Goal: Information Seeking & Learning: Learn about a topic

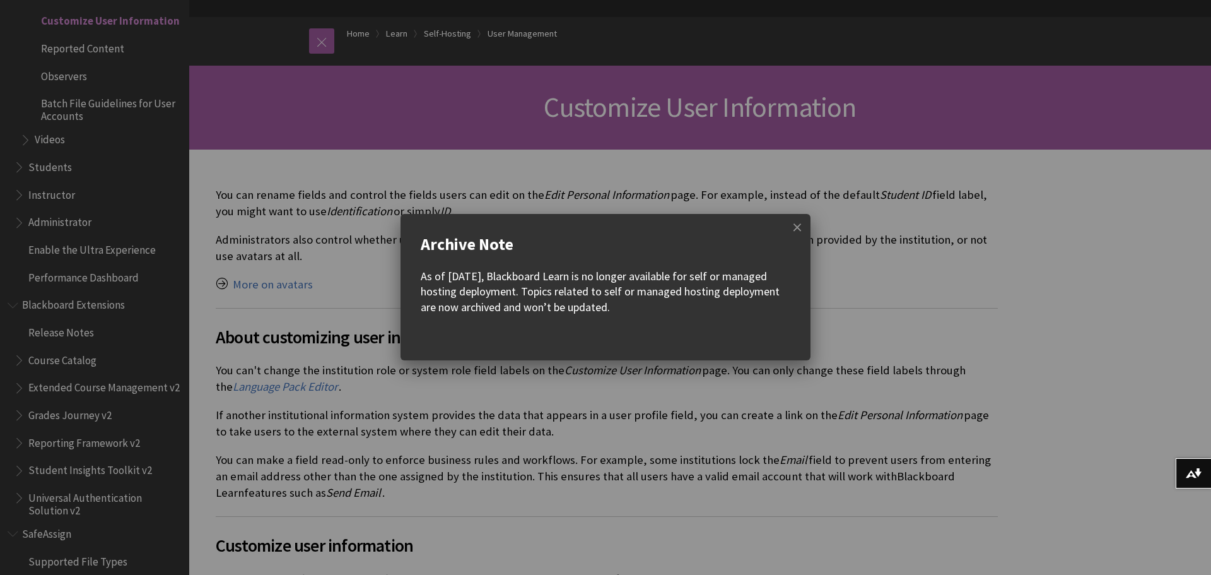
scroll to position [252, 0]
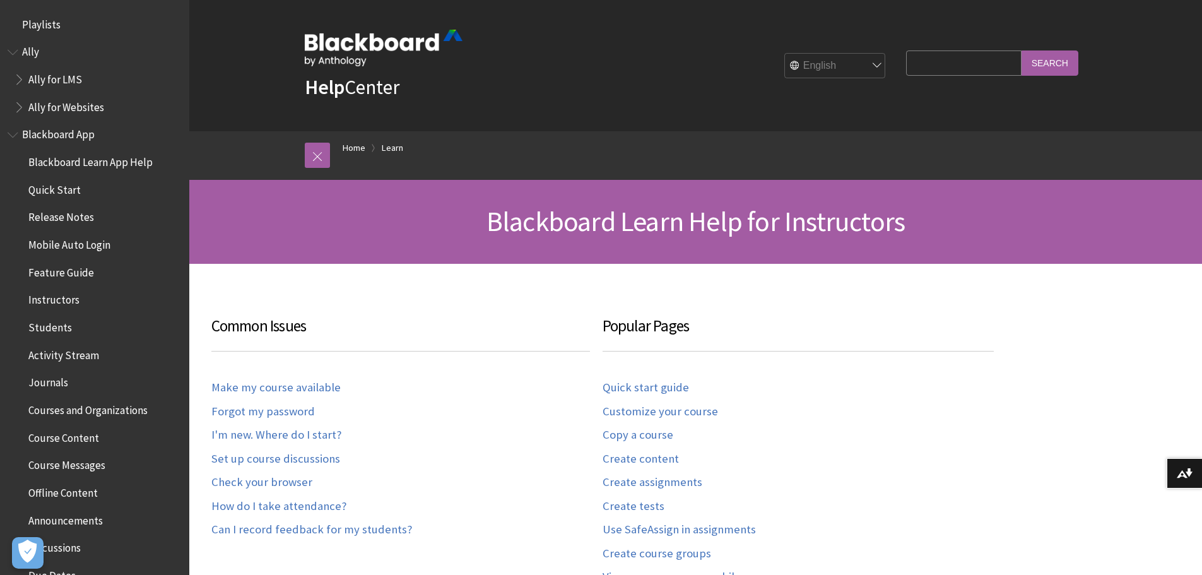
scroll to position [1243, 0]
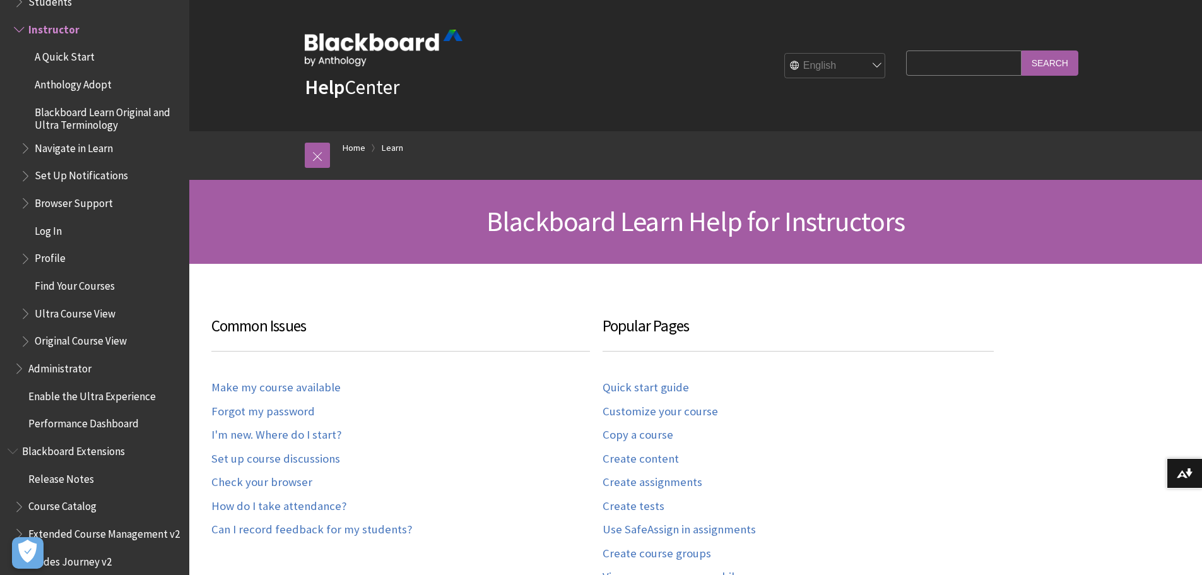
click at [942, 69] on input "Search Query" at bounding box center [963, 62] width 115 height 25
type input "b"
type input "addition name"
click at [1057, 62] on input "Search" at bounding box center [1049, 62] width 57 height 25
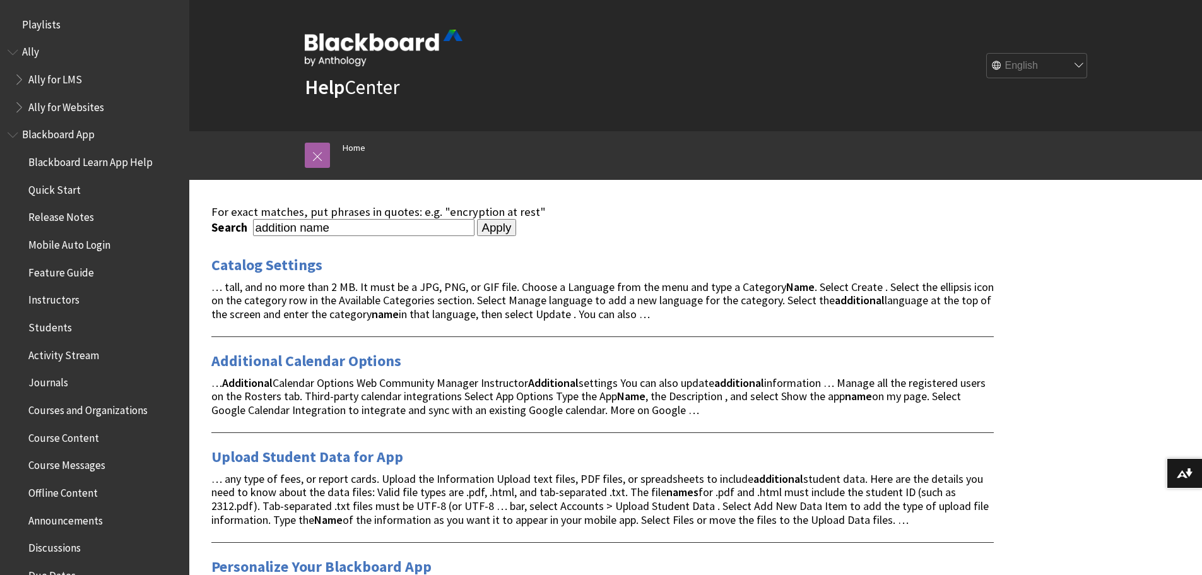
click at [295, 231] on input "addition name" at bounding box center [363, 227] width 221 height 17
type input "additional name"
click at [477, 219] on input "Apply" at bounding box center [497, 228] width 40 height 18
click at [983, 503] on div "… any type of fees, or report cards. Upload the Information Upload text files, …" at bounding box center [602, 499] width 782 height 55
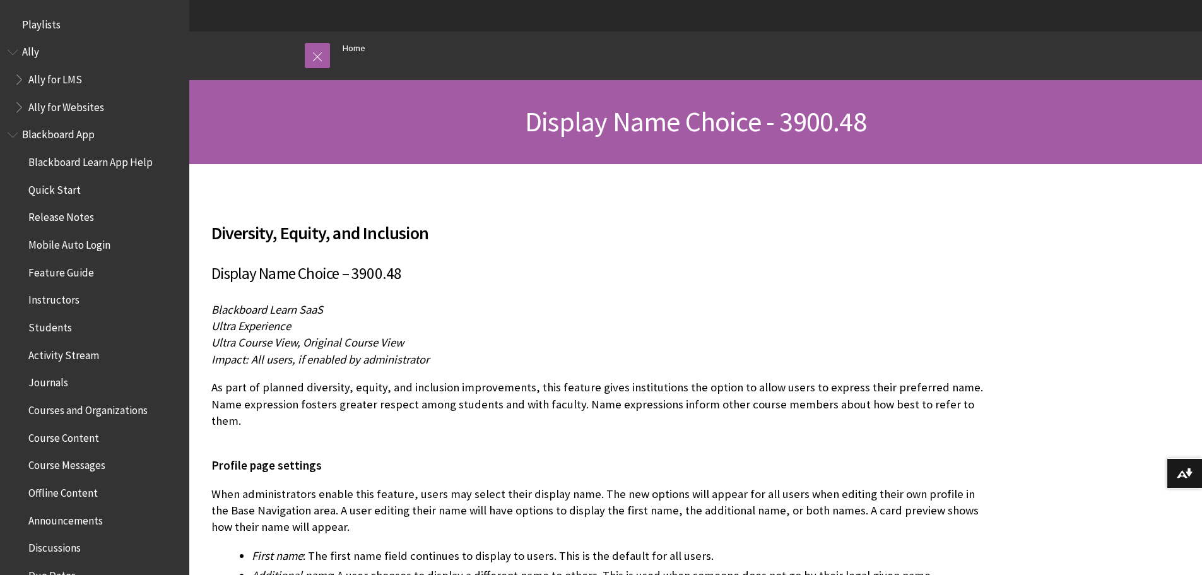
scroll to position [126, 0]
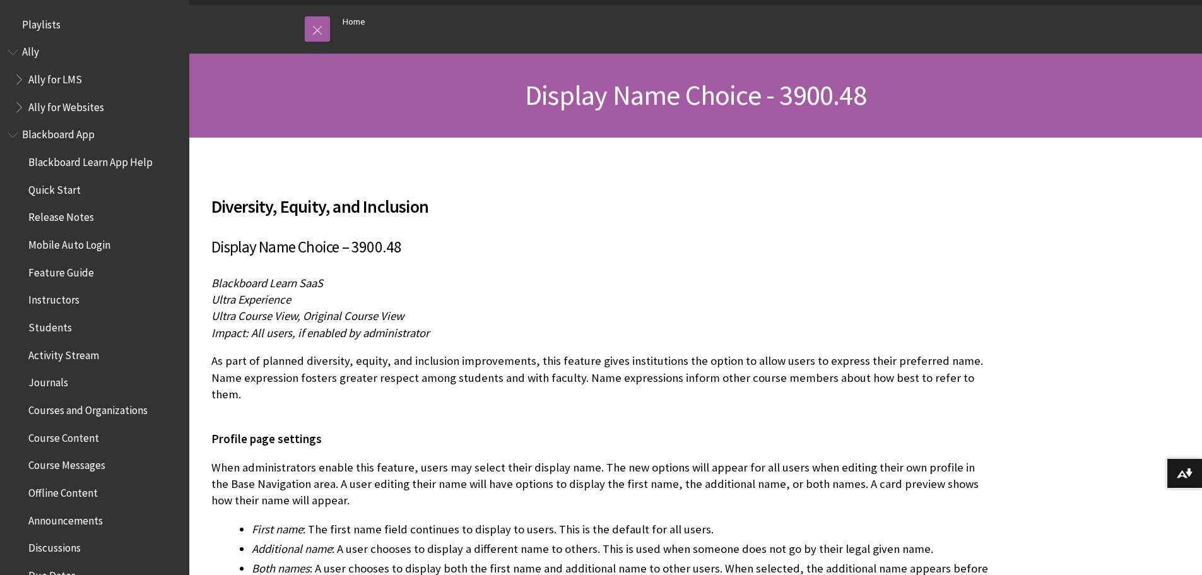
click at [573, 414] on p "Profile page settings" at bounding box center [602, 430] width 782 height 33
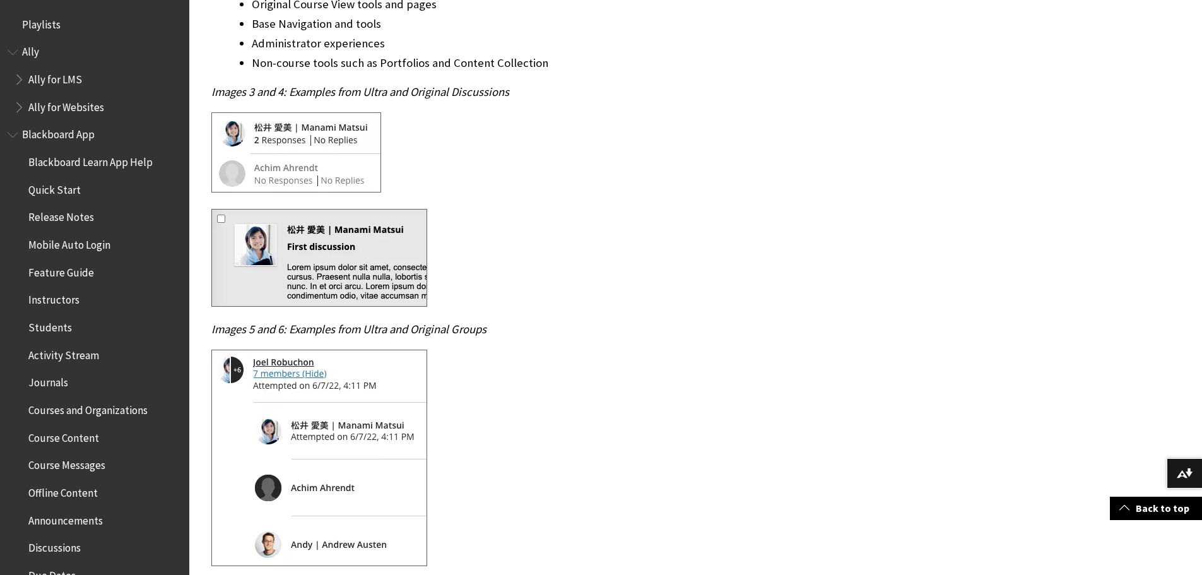
scroll to position [2018, 0]
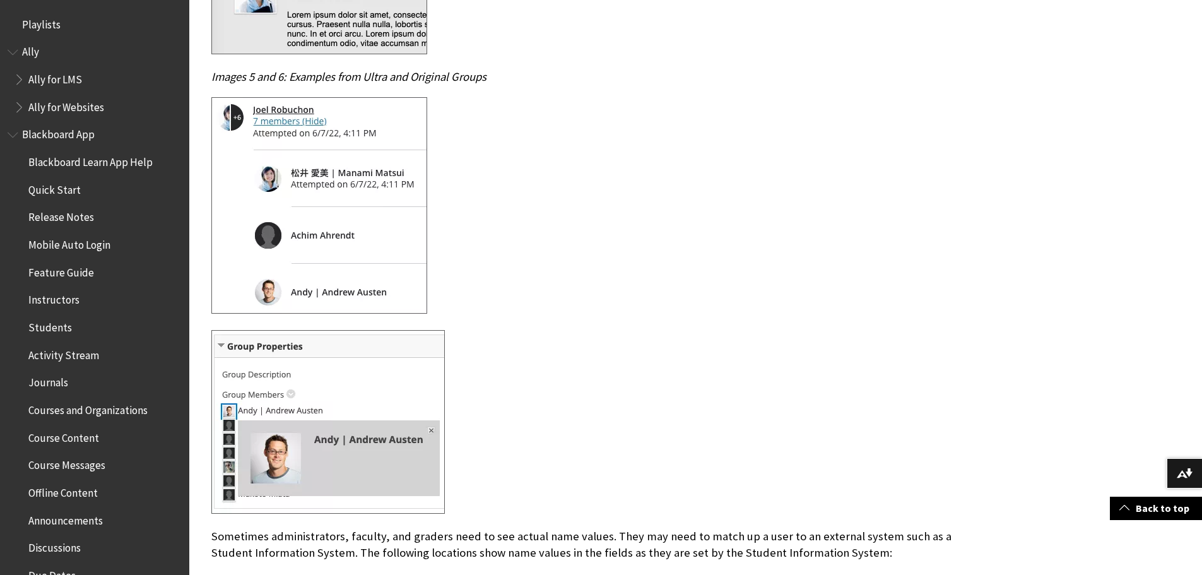
click at [705, 495] on div at bounding box center [602, 423] width 782 height 187
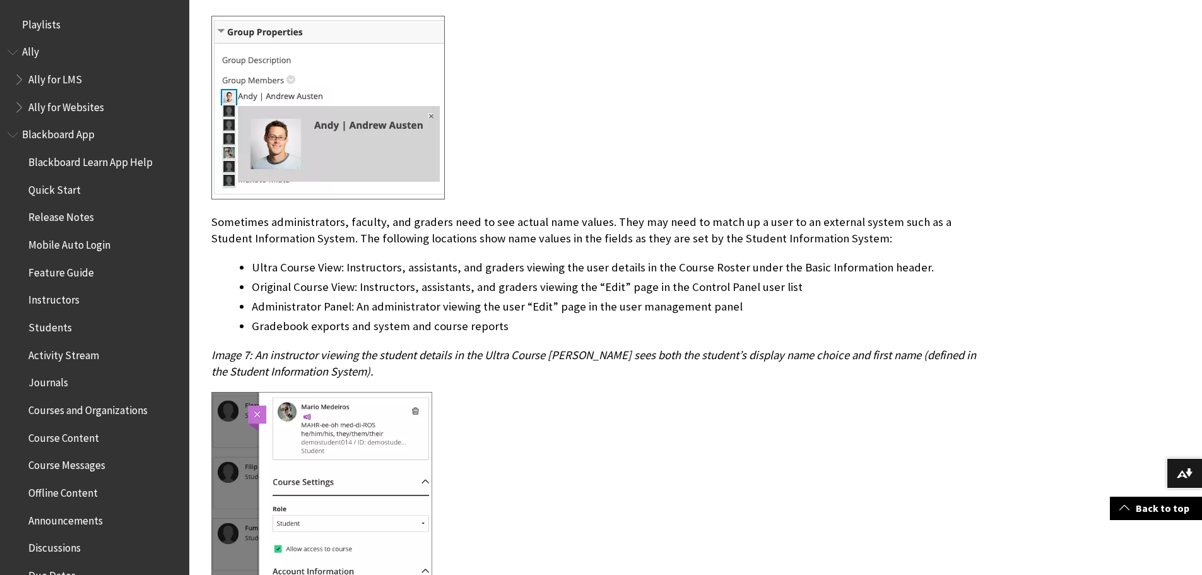
scroll to position [2271, 0]
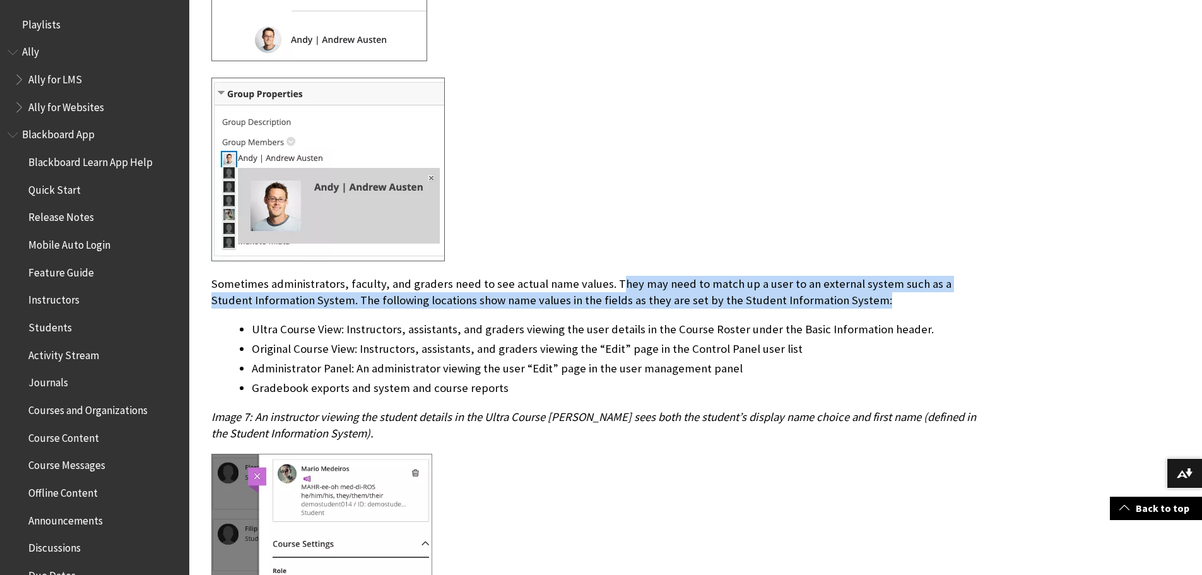
drag, startPoint x: 611, startPoint y: 269, endPoint x: 836, endPoint y: 278, distance: 225.4
click at [836, 278] on p "Sometimes administrators, faculty, and graders need to see actual name values. …" at bounding box center [602, 292] width 782 height 33
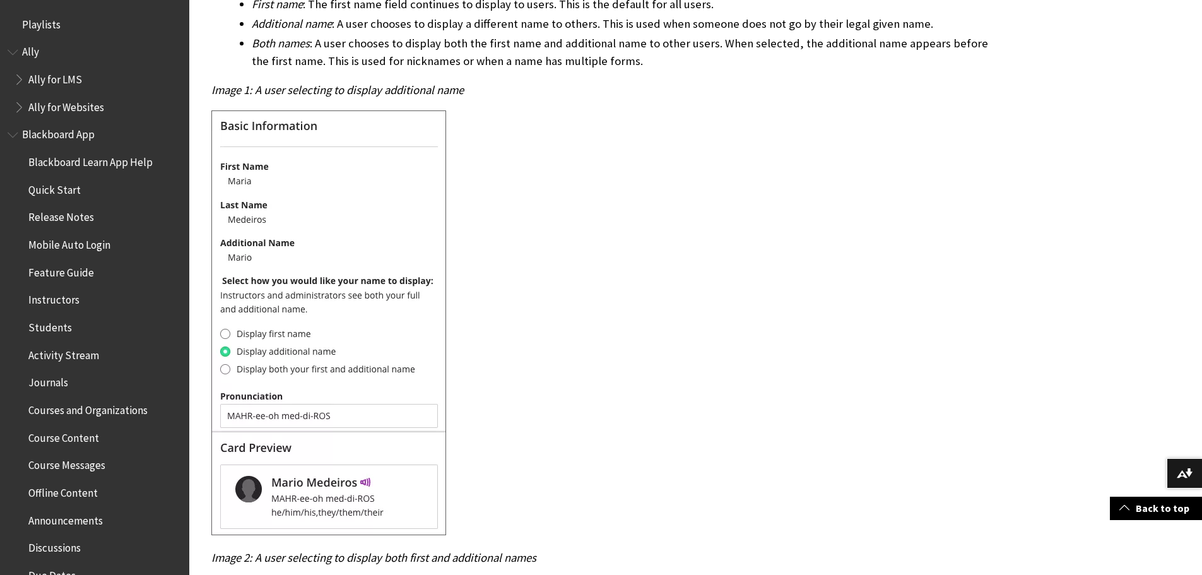
scroll to position [631, 0]
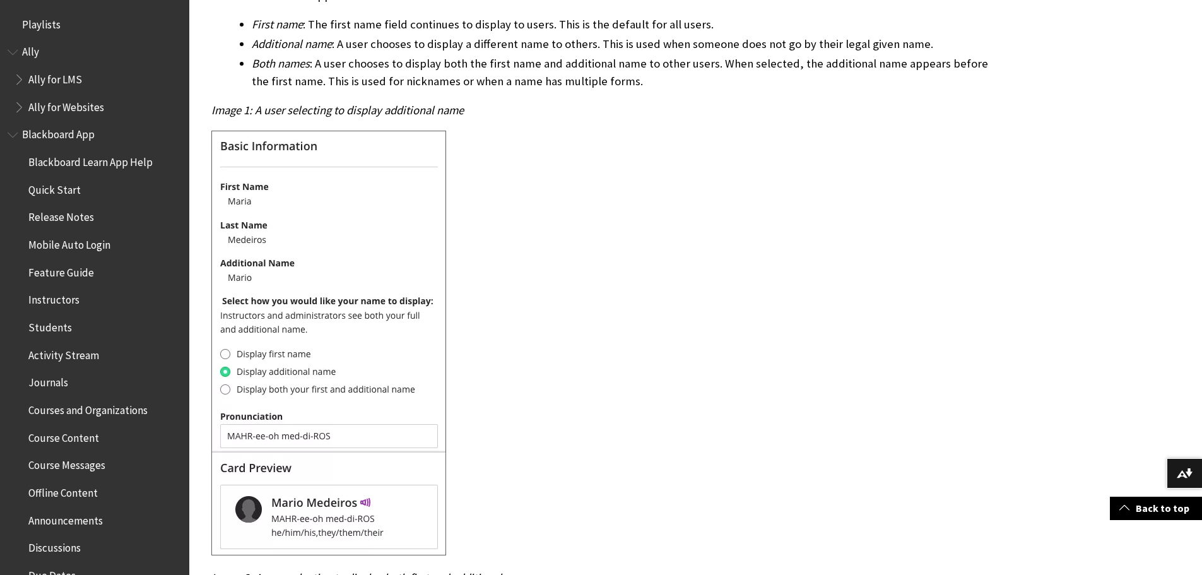
click at [642, 496] on div at bounding box center [602, 345] width 782 height 428
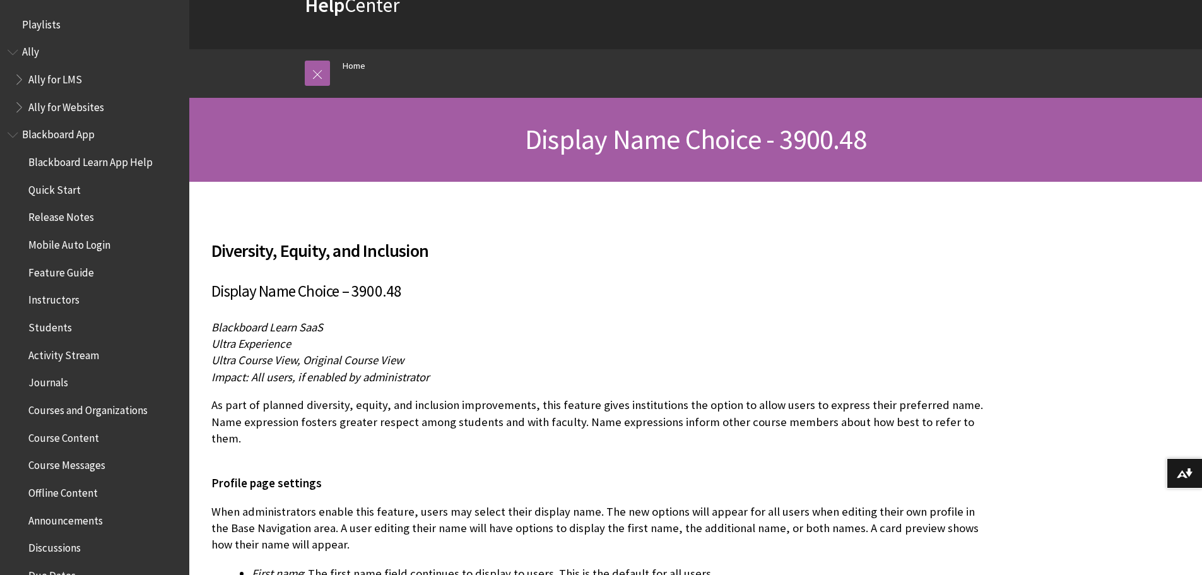
scroll to position [189, 0]
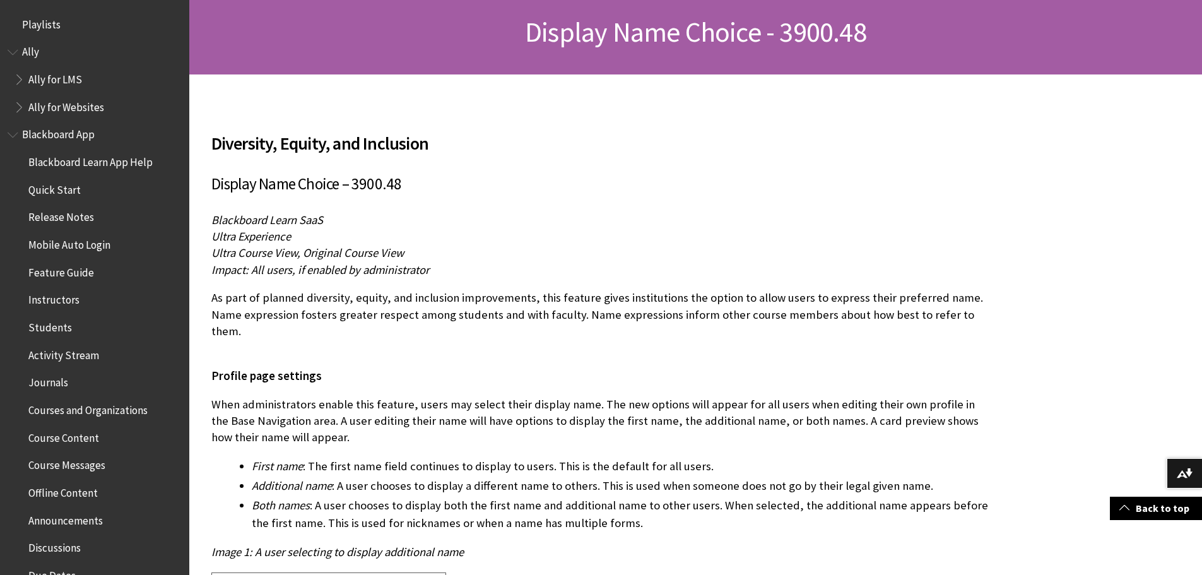
click at [759, 509] on li "Both names : A user chooses to display both the first name and additional name …" at bounding box center [623, 513] width 742 height 35
click at [713, 242] on p "Blackboard Learn SaaS Ultra Experience Ultra Course View, Original Course View …" at bounding box center [602, 245] width 782 height 66
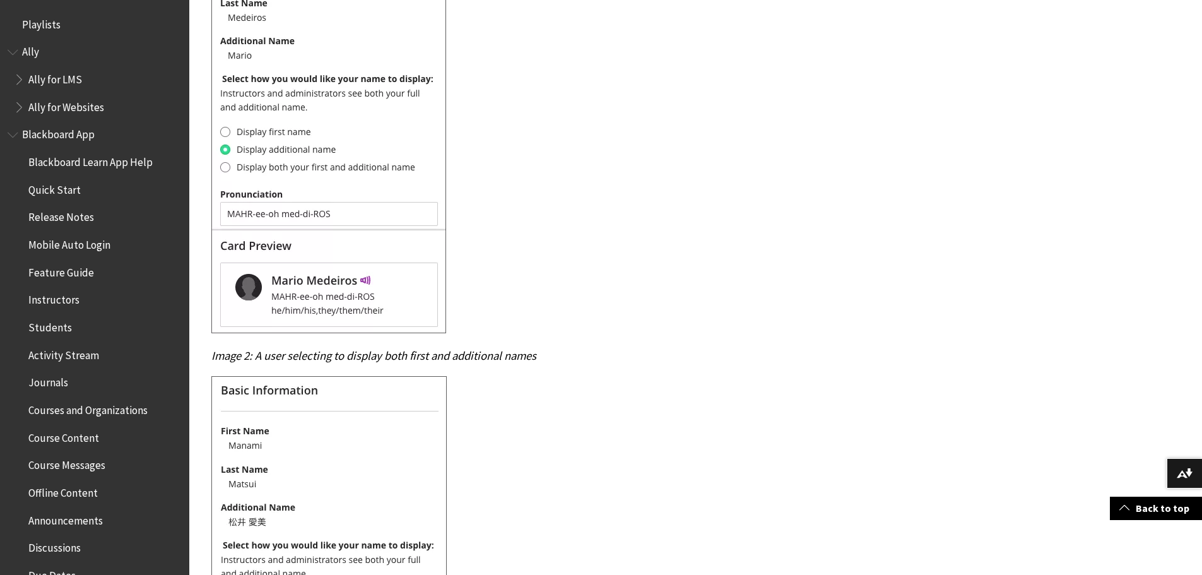
scroll to position [883, 0]
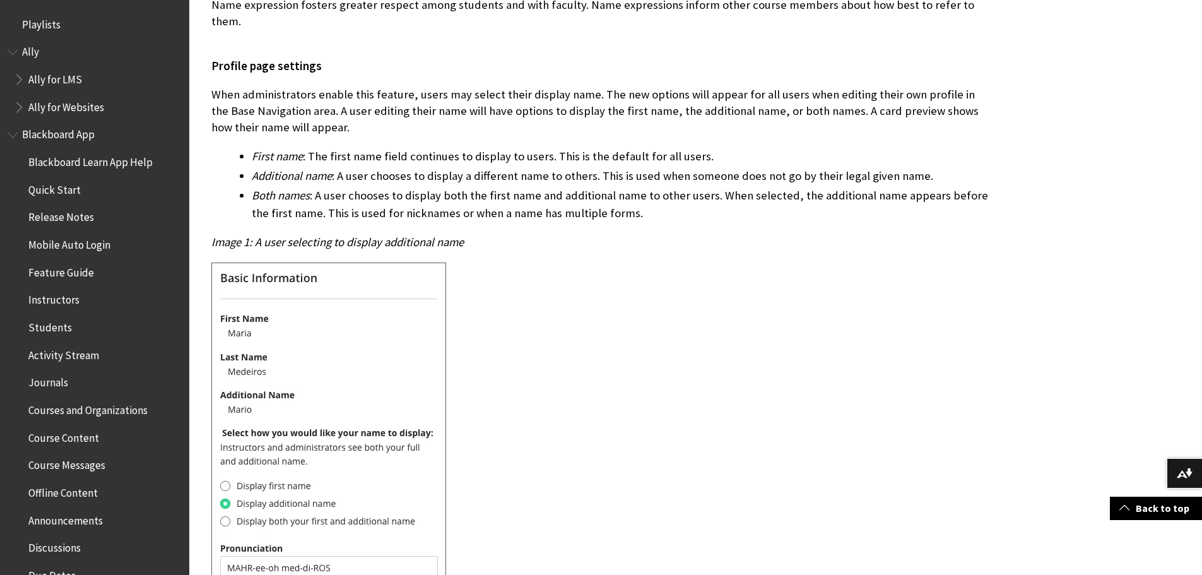
scroll to position [505, 0]
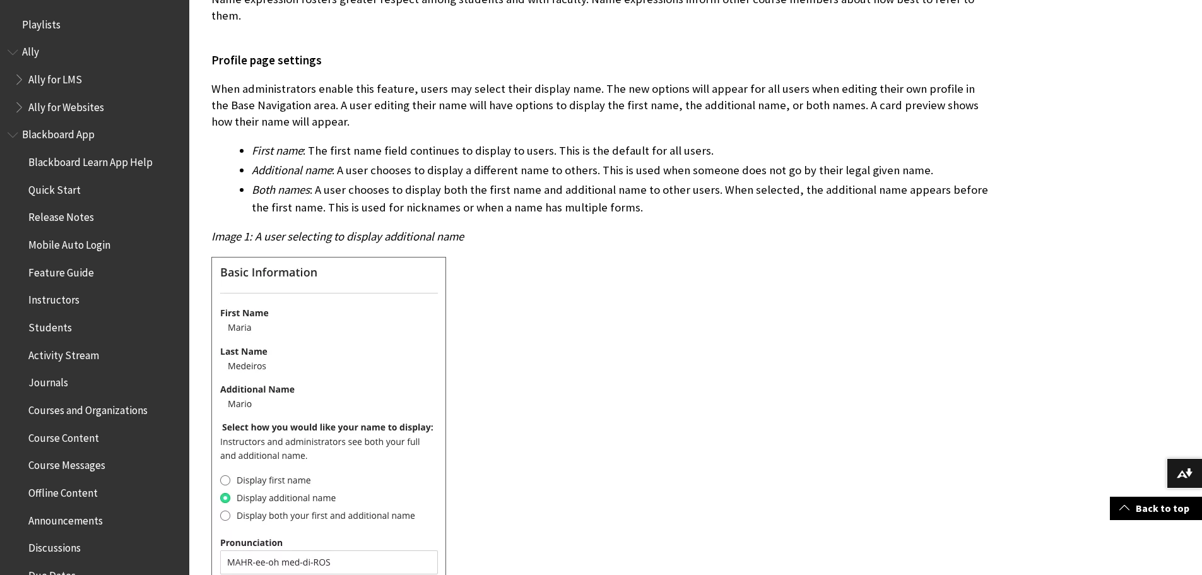
click at [594, 491] on div at bounding box center [602, 471] width 782 height 428
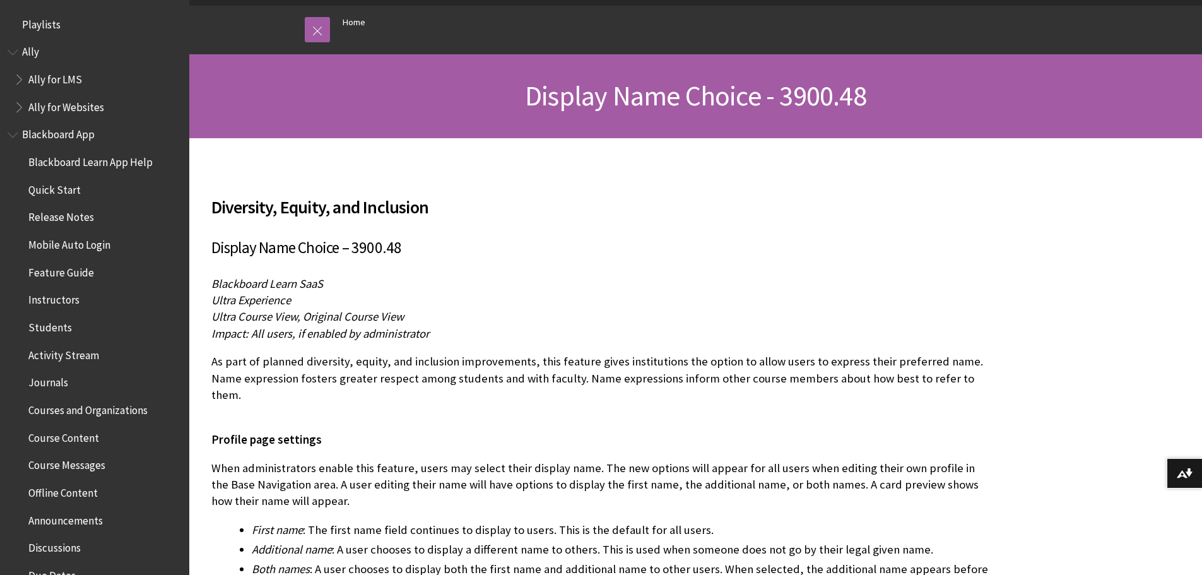
scroll to position [315, 0]
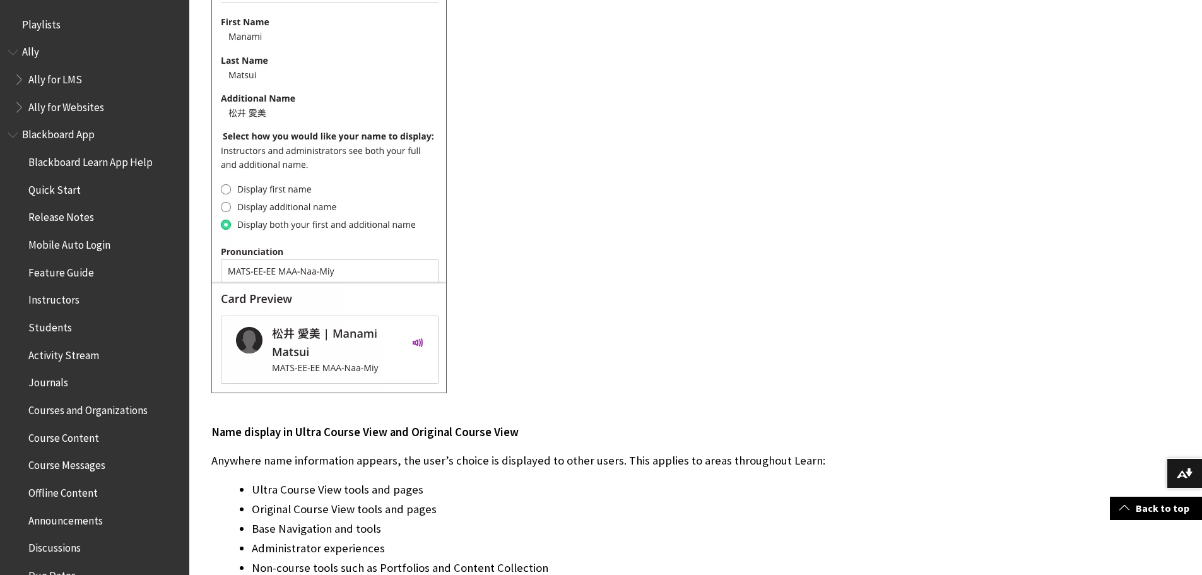
scroll to position [1072, 0]
